Goal: Find specific fact: Find specific fact

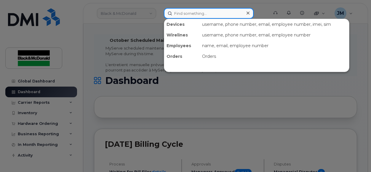
click at [220, 9] on input at bounding box center [209, 13] width 90 height 11
paste input "[PERSON_NAME]"
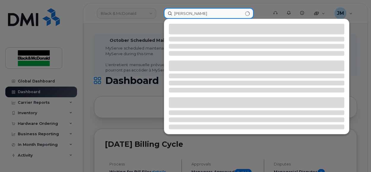
type input "[PERSON_NAME]"
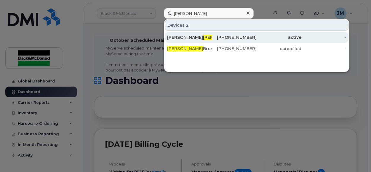
click at [203, 38] on span "[PERSON_NAME]" at bounding box center [221, 37] width 36 height 5
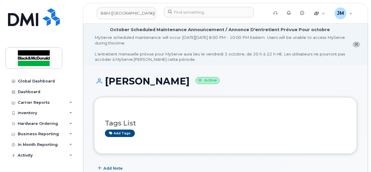
click at [258, 96] on div "[PERSON_NAME] Active" at bounding box center [225, 86] width 263 height 21
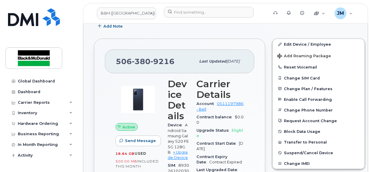
scroll to position [142, 0]
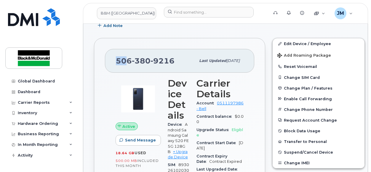
drag, startPoint x: 115, startPoint y: 59, endPoint x: 131, endPoint y: 60, distance: 15.8
click at [131, 60] on div "506 380 9216 Last updated Apr 15, 2025" at bounding box center [179, 61] width 149 height 24
drag, startPoint x: 131, startPoint y: 60, endPoint x: 118, endPoint y: 78, distance: 21.3
click at [118, 78] on div at bounding box center [138, 98] width 45 height 41
click at [115, 56] on div "506 380 9216 Last updated Apr 15, 2025" at bounding box center [179, 61] width 149 height 24
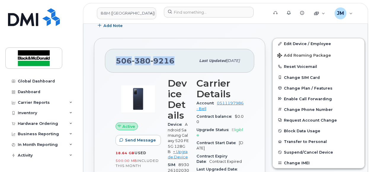
click at [115, 56] on div "506 380 9216 Last updated Apr 15, 2025" at bounding box center [179, 61] width 149 height 24
click at [117, 57] on span "506 380 9216" at bounding box center [145, 60] width 59 height 9
copy span "506 380 9216"
